Goal: Task Accomplishment & Management: Use online tool/utility

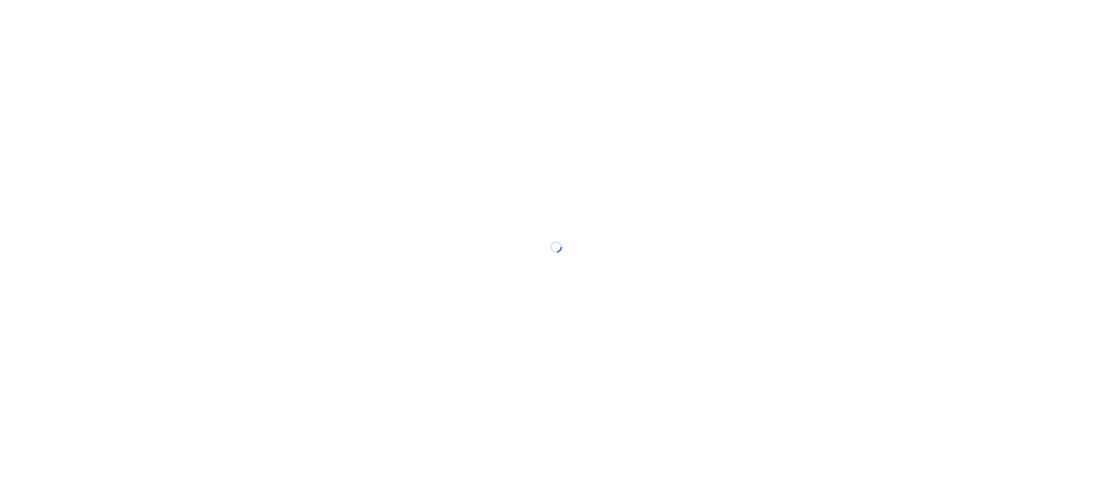
drag, startPoint x: 34, startPoint y: 173, endPoint x: 18, endPoint y: 151, distance: 27.2
click at [34, 173] on div at bounding box center [558, 247] width 1116 height 494
